Goal: Task Accomplishment & Management: Use online tool/utility

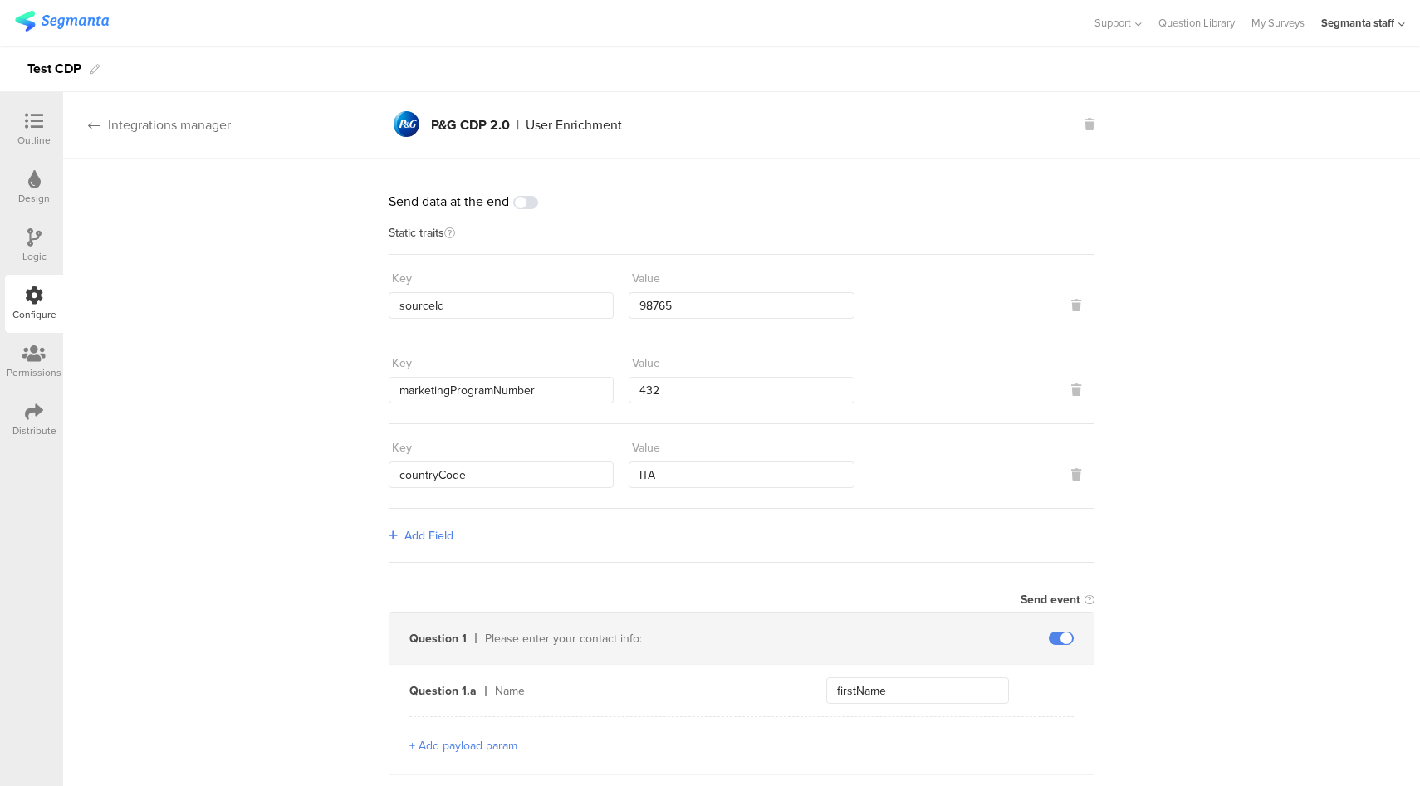
click at [193, 130] on div "Integrations manager" at bounding box center [147, 124] width 168 height 19
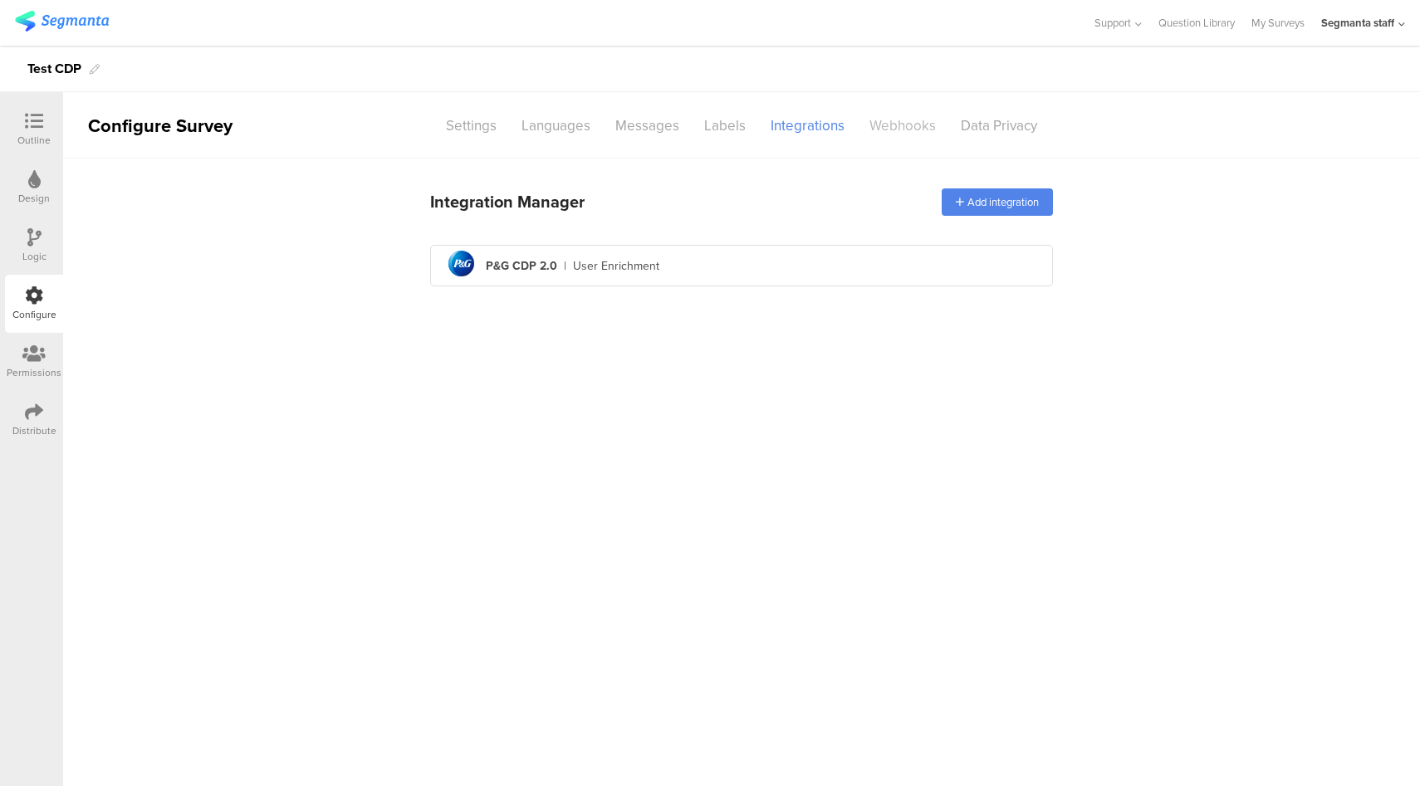
click at [911, 125] on div "Webhooks" at bounding box center [902, 125] width 91 height 29
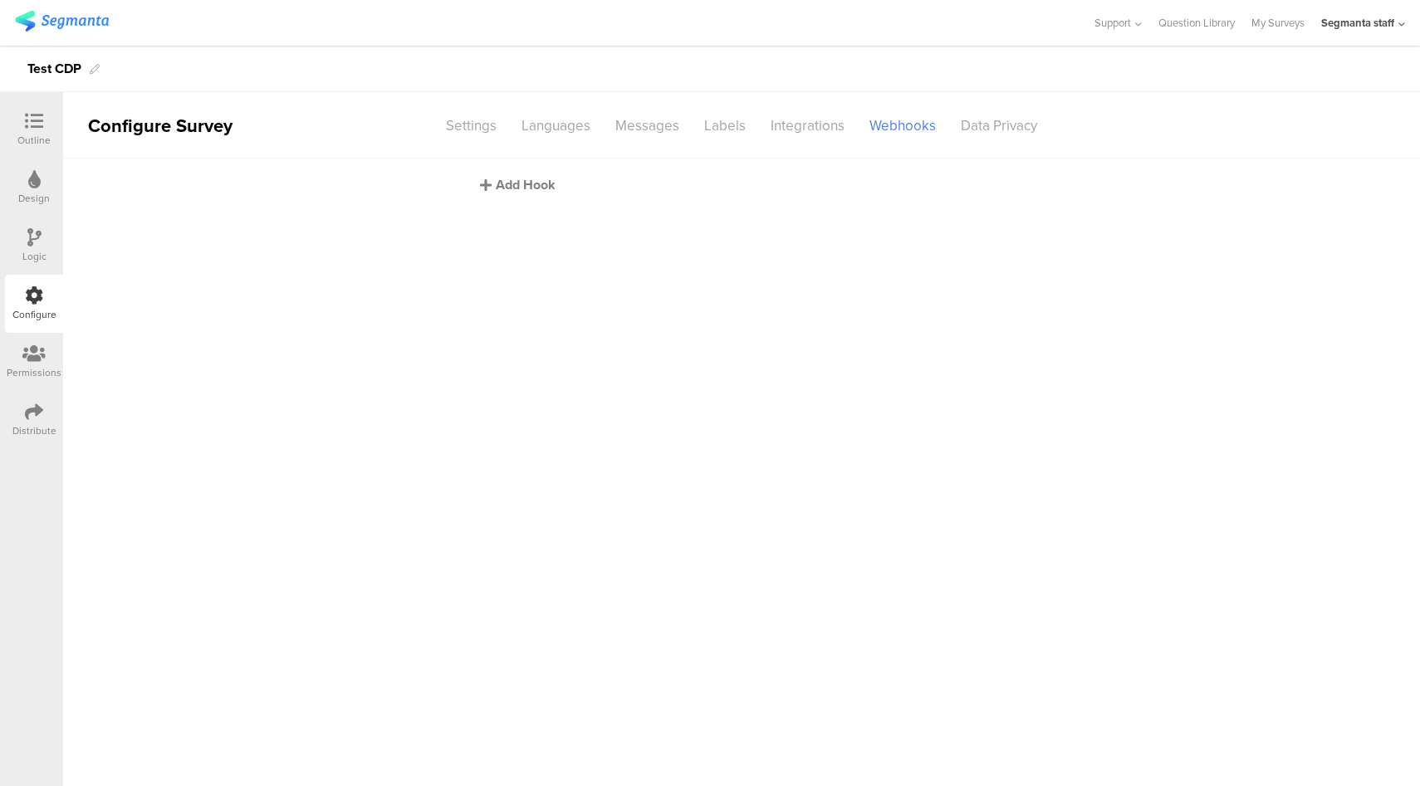
click at [527, 187] on div "Add Hook" at bounding box center [745, 184] width 531 height 19
click at [497, 183] on div "Add Hook" at bounding box center [745, 184] width 531 height 19
click at [796, 124] on div "Integrations" at bounding box center [807, 125] width 99 height 29
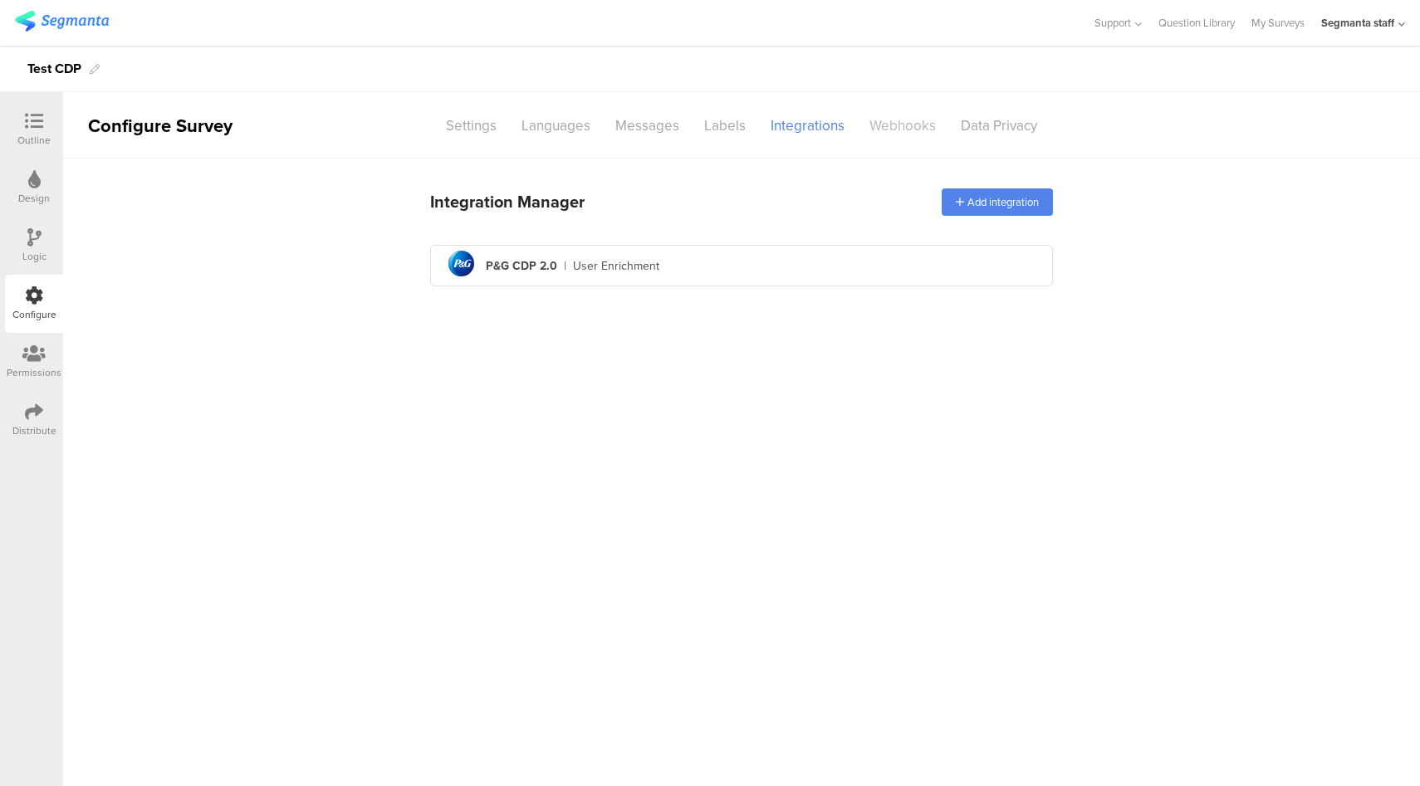
click at [883, 125] on div "Webhooks" at bounding box center [902, 125] width 91 height 29
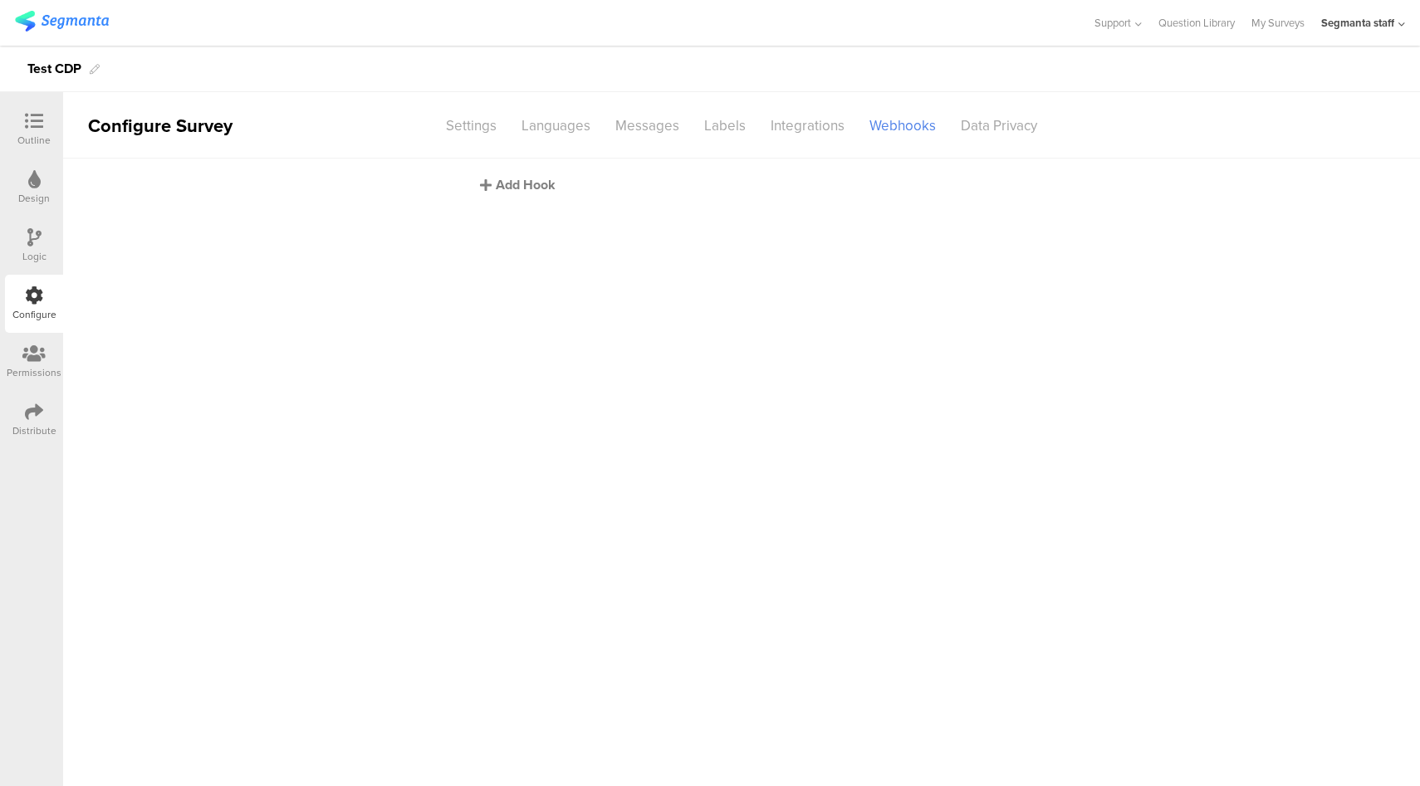
click at [497, 191] on div "Add Hook" at bounding box center [745, 184] width 531 height 19
